Goal: Task Accomplishment & Management: Manage account settings

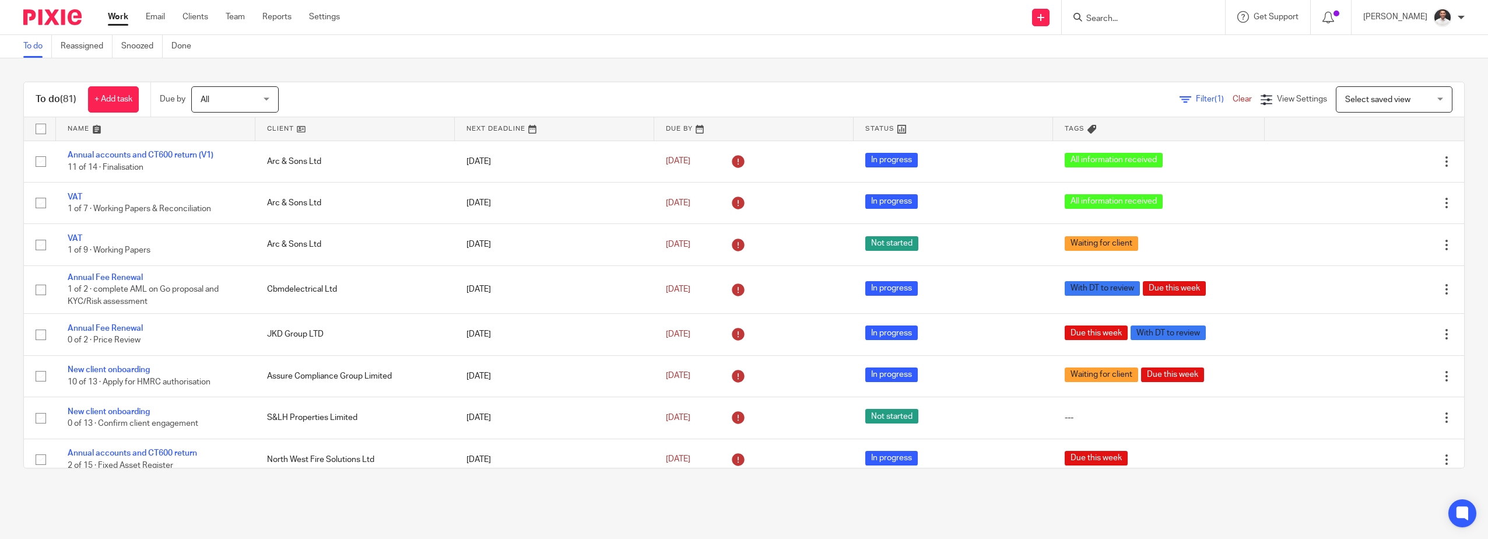
click at [1136, 17] on input "Search" at bounding box center [1137, 19] width 105 height 10
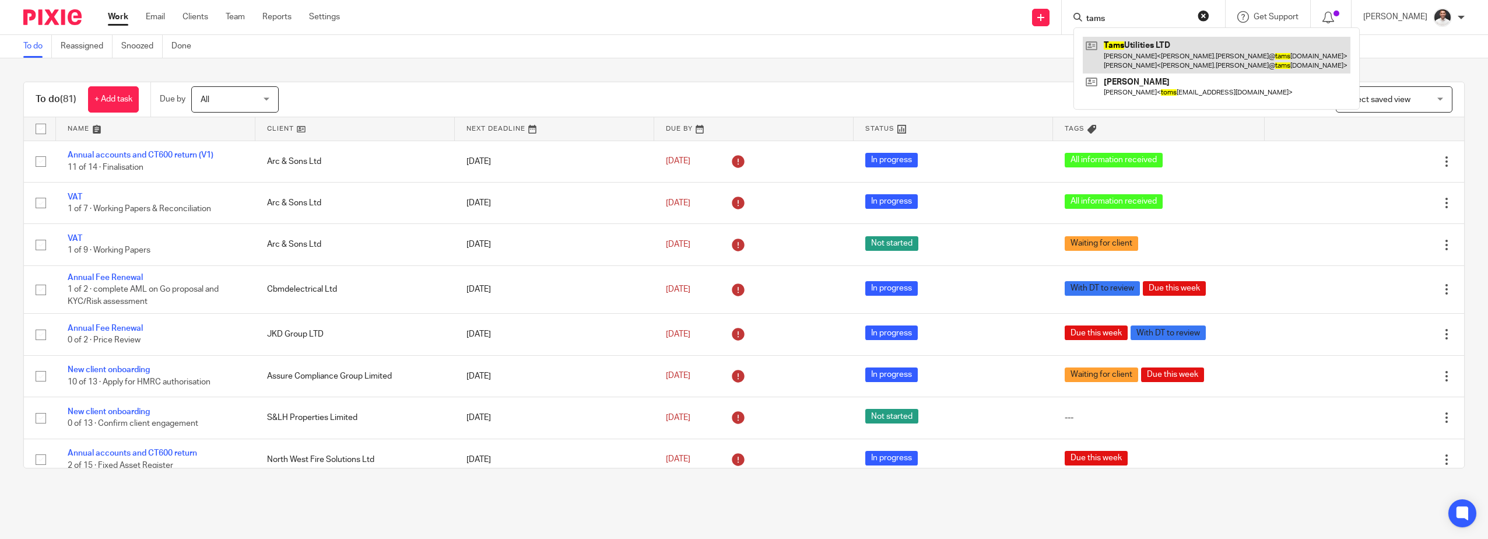
type input "tams"
click at [1145, 56] on link at bounding box center [1217, 55] width 268 height 36
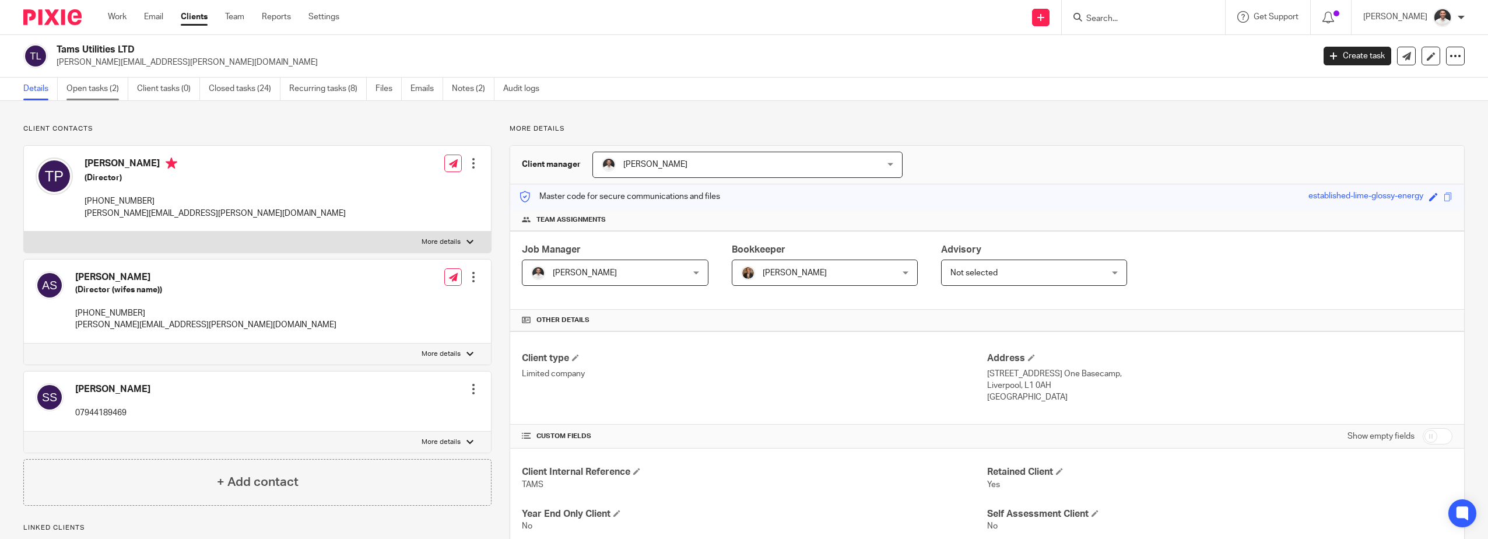
click at [102, 89] on link "Open tasks (2)" at bounding box center [97, 89] width 62 height 23
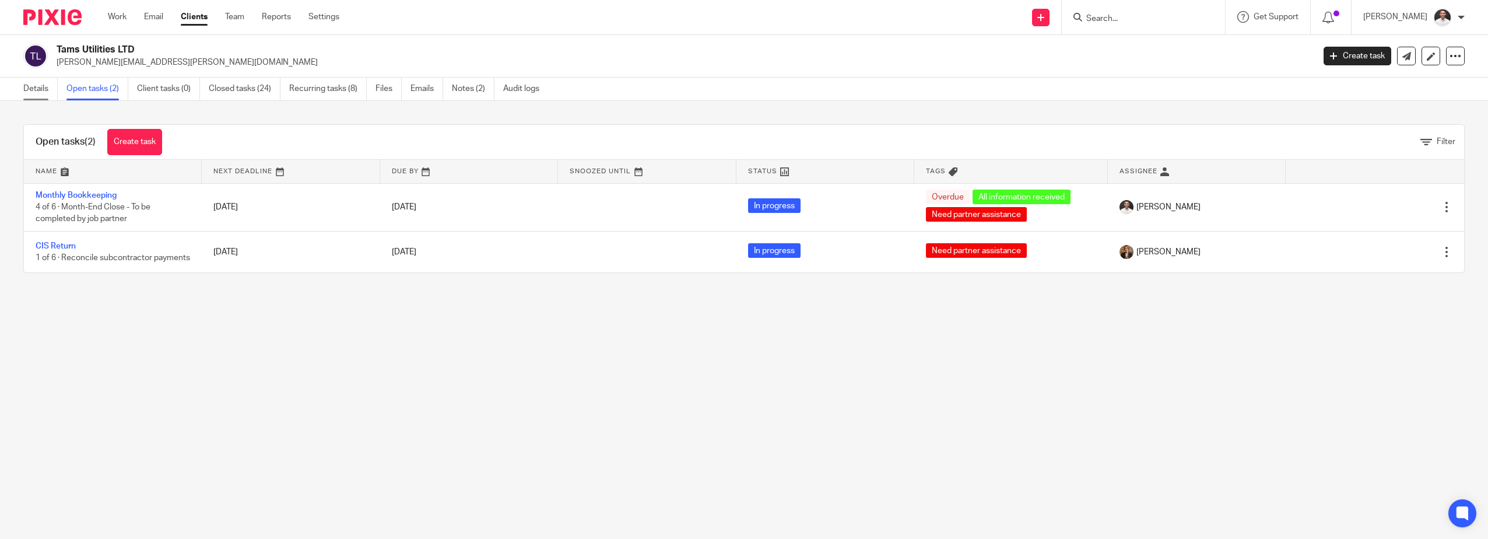
click at [54, 93] on link "Details" at bounding box center [40, 89] width 34 height 23
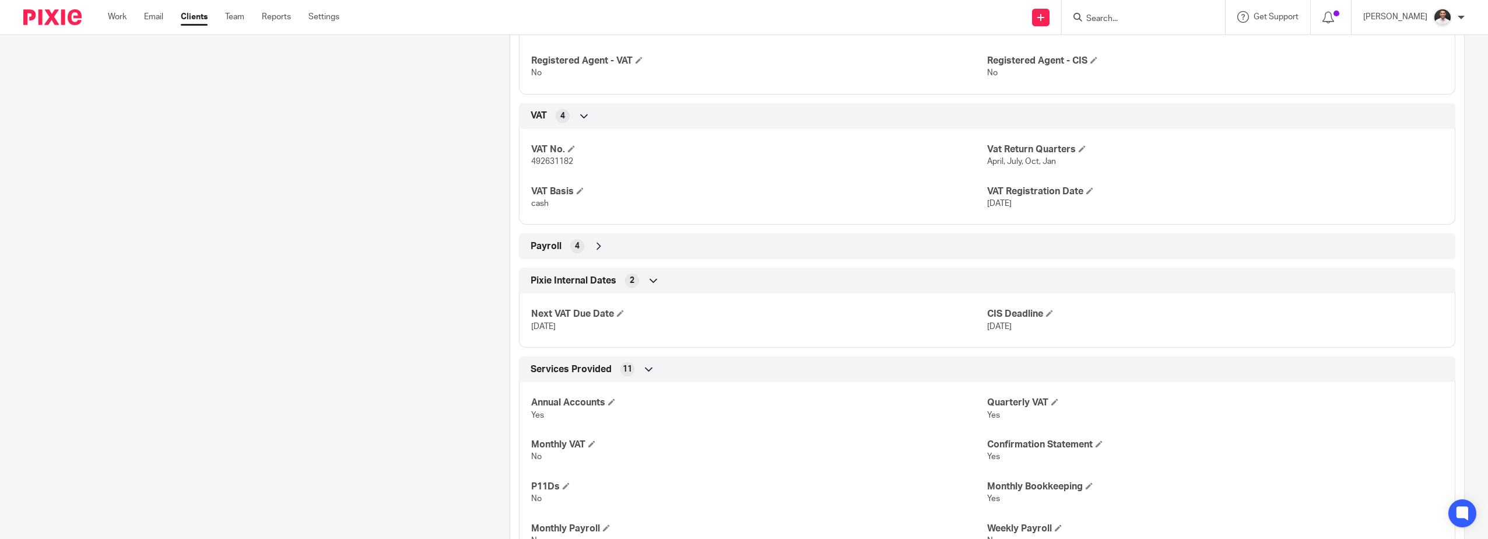
scroll to position [777, 0]
